Goal: Communication & Community: Answer question/provide support

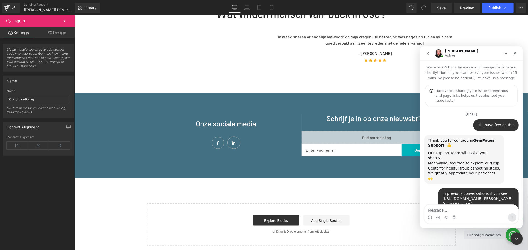
scroll to position [1002, 0]
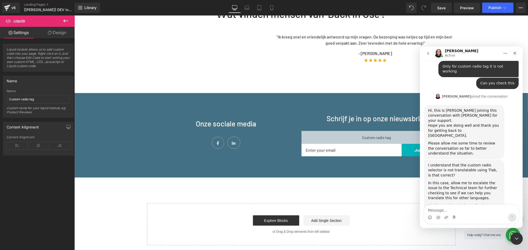
click at [460, 211] on textarea "Message…" at bounding box center [471, 208] width 94 height 9
type textarea "I"
type textarea "Hi thanks"
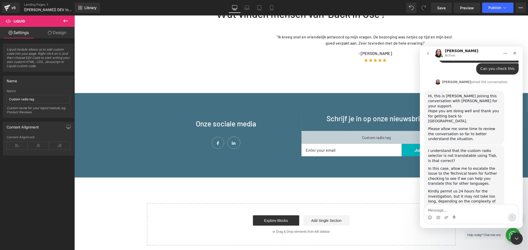
scroll to position [1017, 0]
type textarea "I ahve done this :)"
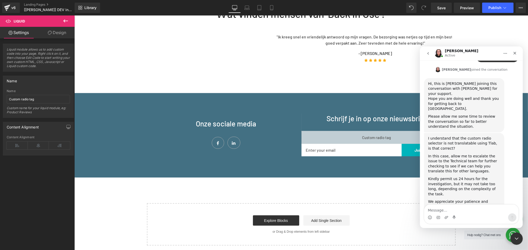
scroll to position [1029, 0]
click at [352, 117] on div at bounding box center [264, 117] width 528 height 234
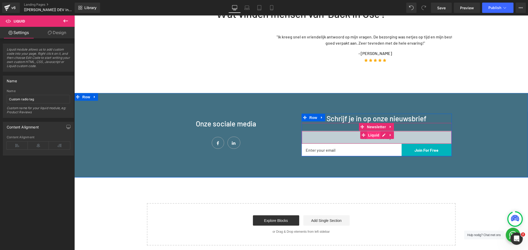
scroll to position [1029, 0]
click at [381, 131] on div "Liquid" at bounding box center [377, 137] width 150 height 13
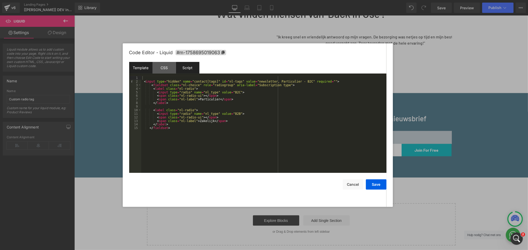
click at [188, 66] on div "Script" at bounding box center [187, 68] width 23 height 12
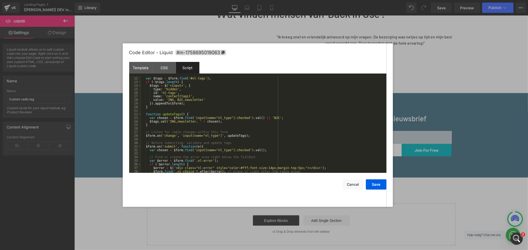
scroll to position [0, 0]
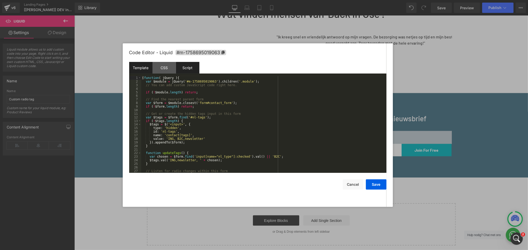
click at [138, 69] on div "Template" at bounding box center [140, 68] width 23 height 12
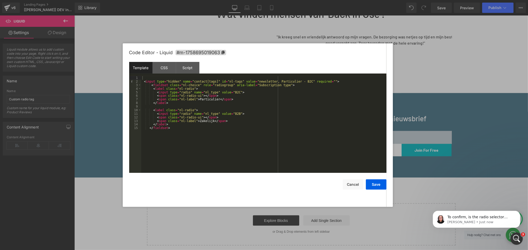
scroll to position [1049, 0]
click at [470, 220] on p "[PERSON_NAME] • 1m ago" at bounding box center [481, 221] width 66 height 5
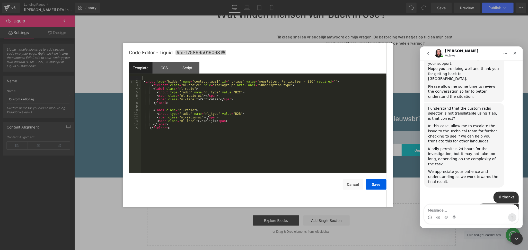
scroll to position [1058, 0]
click at [457, 209] on textarea "Message…" at bounding box center [471, 208] width 94 height 9
type textarea "yes"
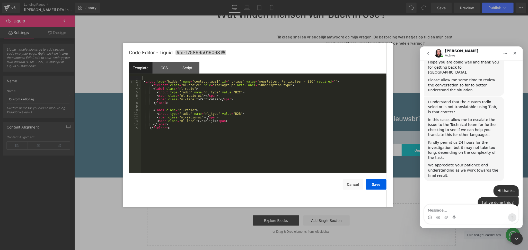
type textarea "[URL][DOMAIN_NAME]"
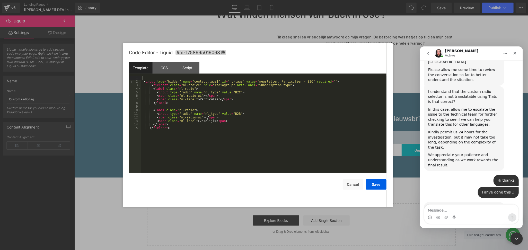
scroll to position [1087, 0]
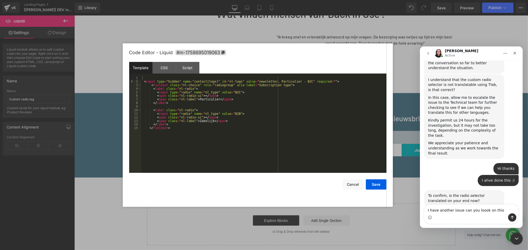
type textarea "I have another issue can you loook on this"
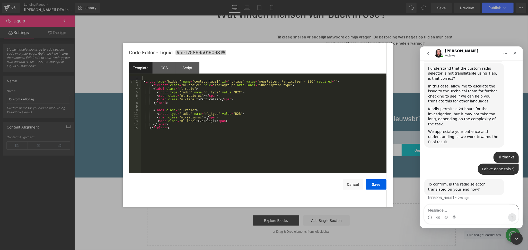
click at [359, 183] on div at bounding box center [264, 117] width 528 height 234
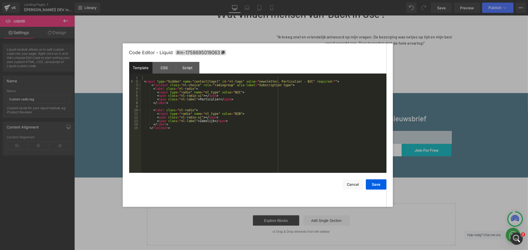
click at [359, 183] on button "Cancel" at bounding box center [353, 184] width 21 height 10
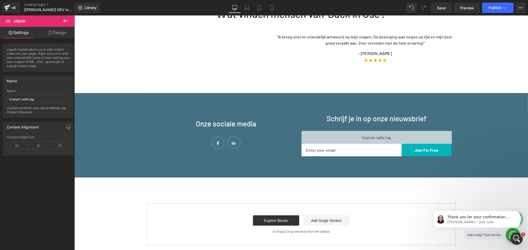
scroll to position [1151, 0]
click at [484, 218] on span "Thank you for your confirmation. From the video, I understand that you would al…" at bounding box center [481, 234] width 66 height 40
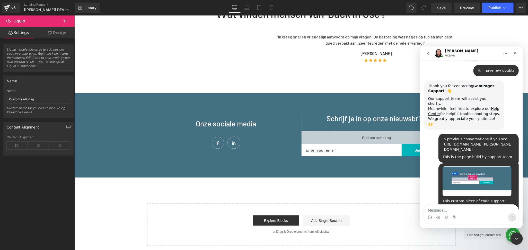
scroll to position [1160, 0]
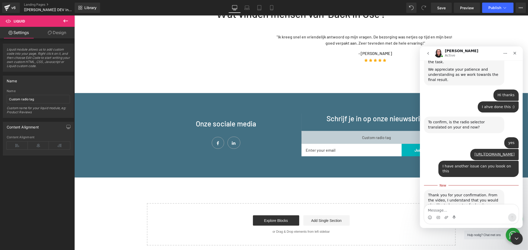
click at [441, 209] on textarea "Message…" at bounding box center [471, 208] width 94 height 9
type textarea "yes"
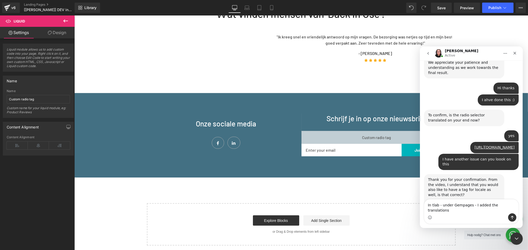
type textarea "In tlab - under Gempages - I added the translations"
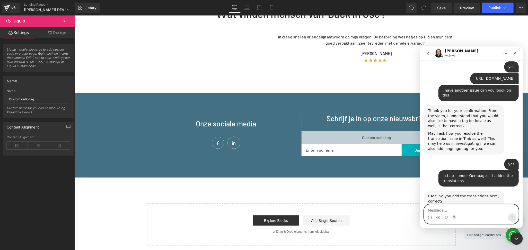
scroll to position [1237, 0]
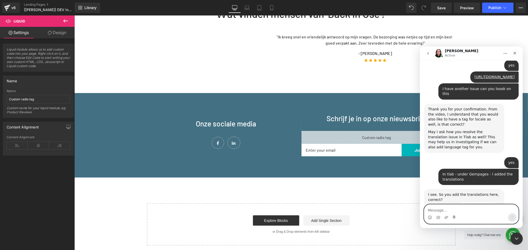
click at [443, 210] on textarea "Message…" at bounding box center [471, 208] width 94 height 9
type textarea "yes correct"
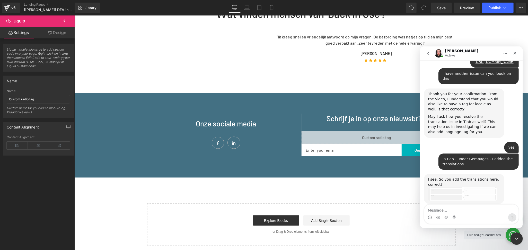
scroll to position [1233, 0]
